Goal: Navigation & Orientation: Understand site structure

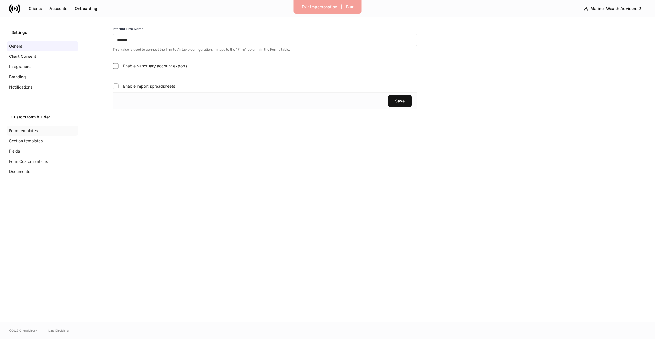
click at [24, 130] on p "Form templates" at bounding box center [23, 131] width 29 height 6
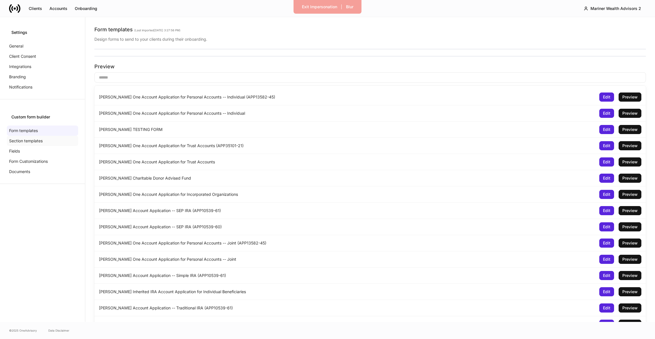
click at [25, 138] on p "Section templates" at bounding box center [26, 141] width 34 height 6
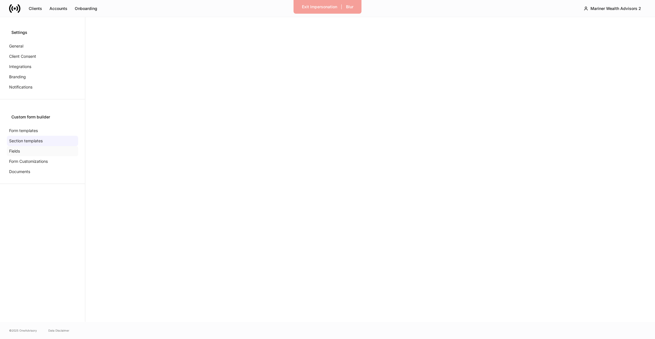
click at [25, 148] on div "Fields" at bounding box center [42, 151] width 71 height 10
click at [20, 160] on p "Form Customizations" at bounding box center [28, 161] width 39 height 6
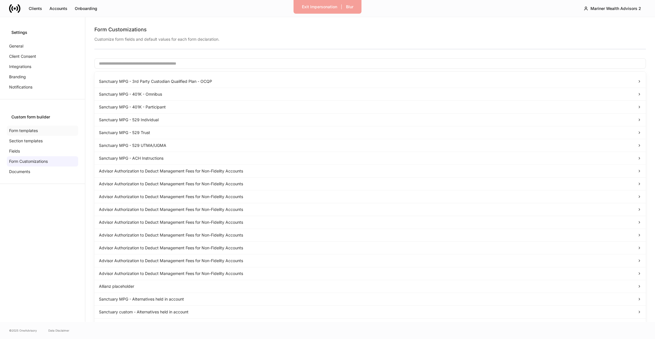
click at [28, 131] on p "Form templates" at bounding box center [23, 131] width 29 height 6
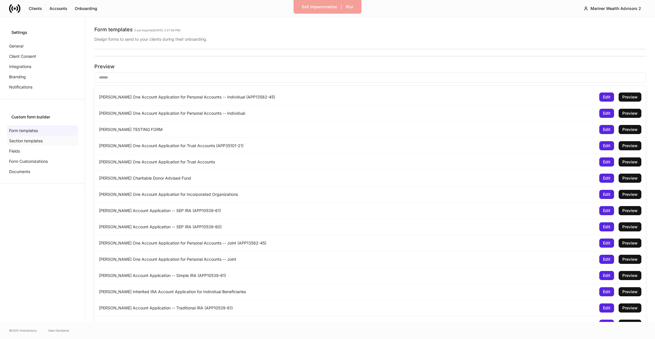
click at [28, 140] on p "Section templates" at bounding box center [26, 141] width 34 height 6
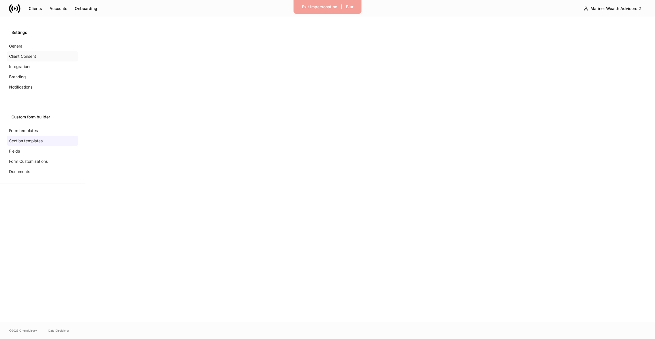
click at [28, 60] on div "Client Consent" at bounding box center [42, 56] width 71 height 10
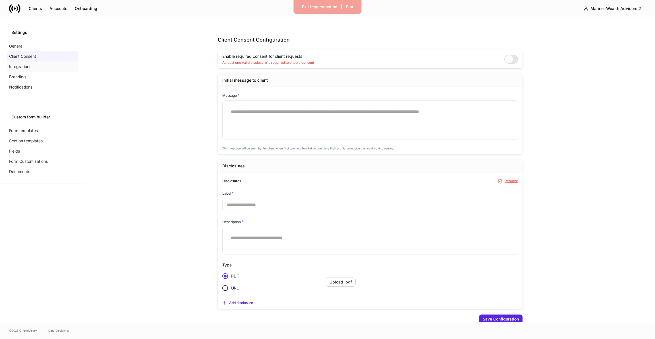
click at [26, 65] on p "Integrations" at bounding box center [20, 67] width 22 height 6
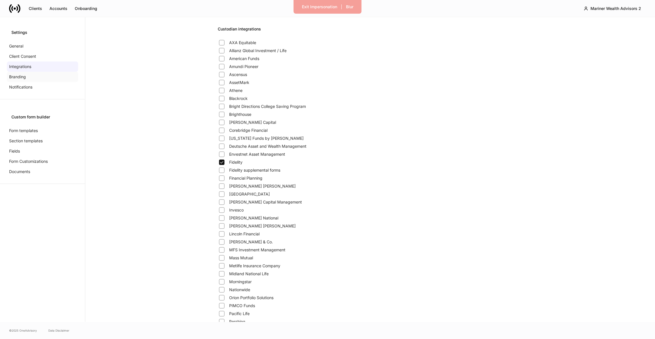
click at [25, 74] on p "Branding" at bounding box center [17, 77] width 17 height 6
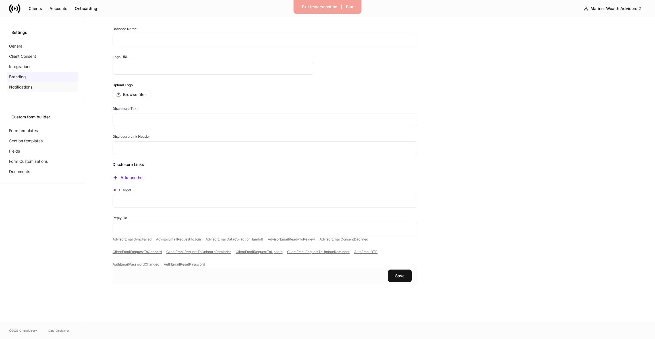
click at [26, 84] on p "Notifications" at bounding box center [20, 87] width 23 height 6
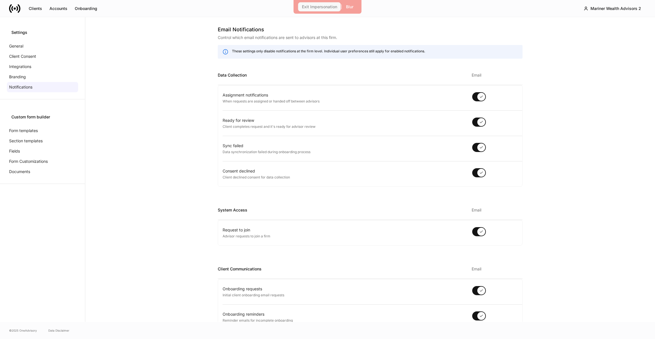
click at [314, 6] on div "Exit Impersonation" at bounding box center [319, 7] width 35 height 4
